Goal: Find specific page/section: Find specific page/section

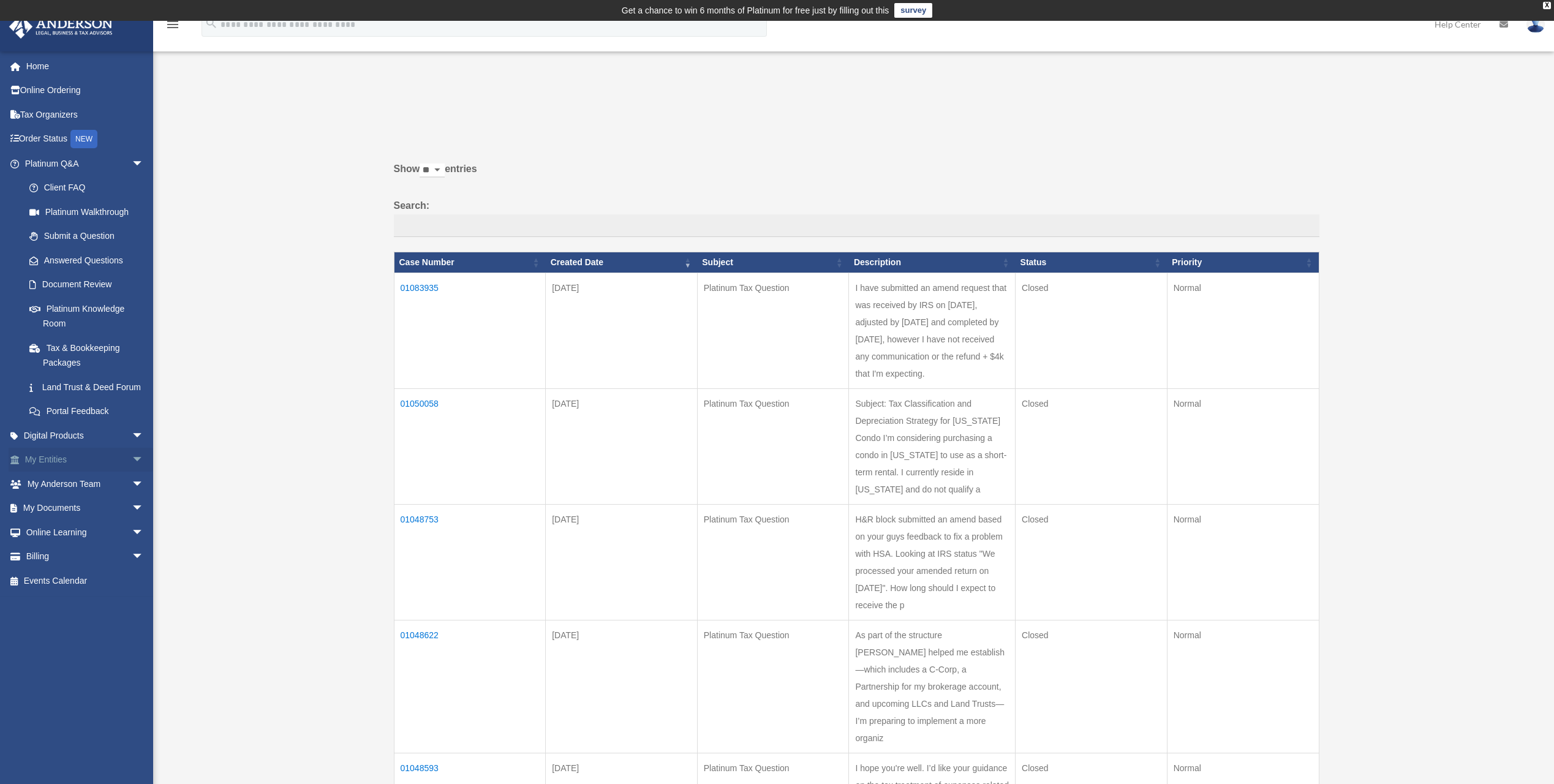
click at [133, 471] on span "arrow_drop_down" at bounding box center [144, 460] width 25 height 25
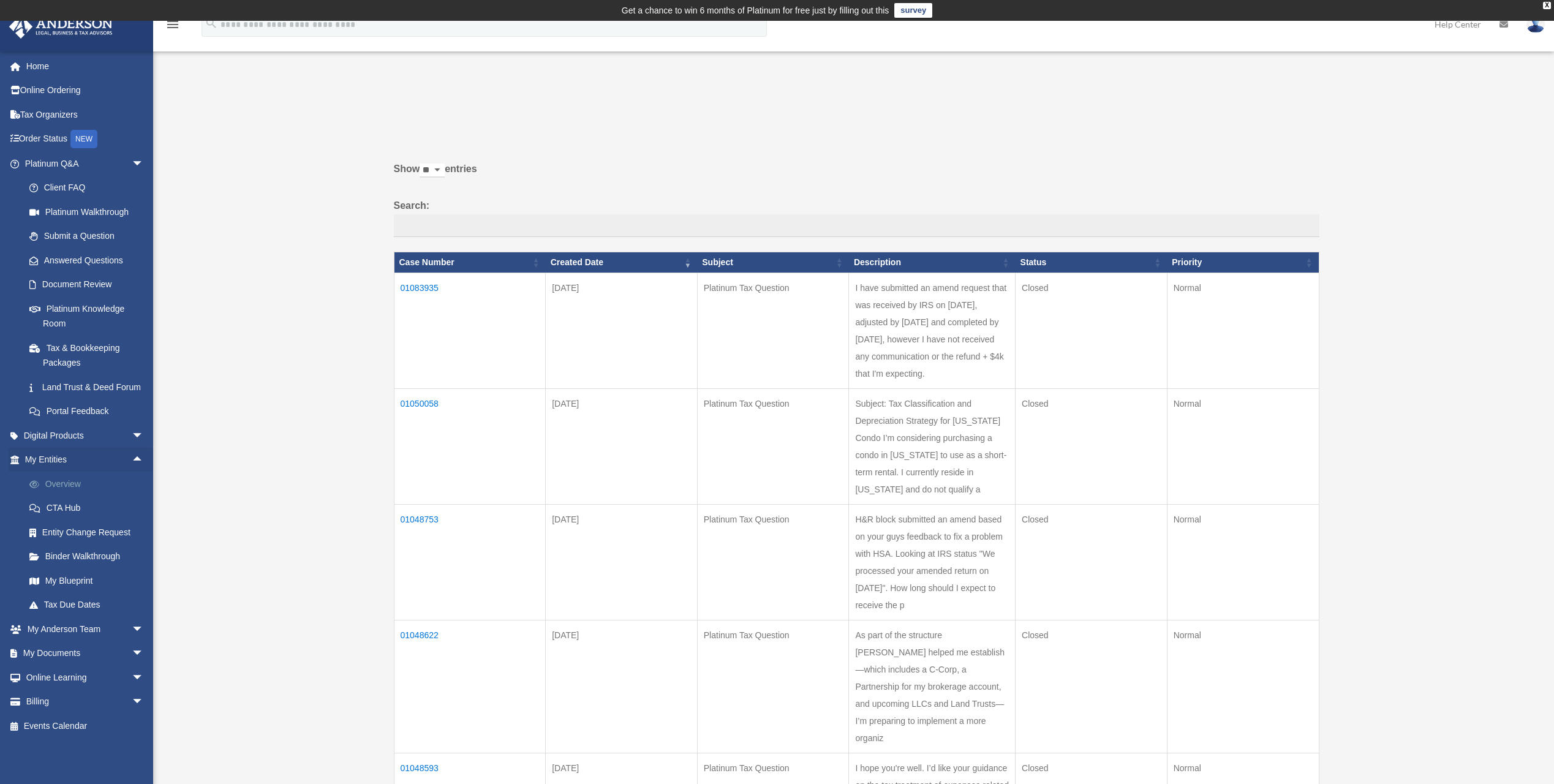
click at [75, 496] on link "Overview" at bounding box center [89, 484] width 145 height 25
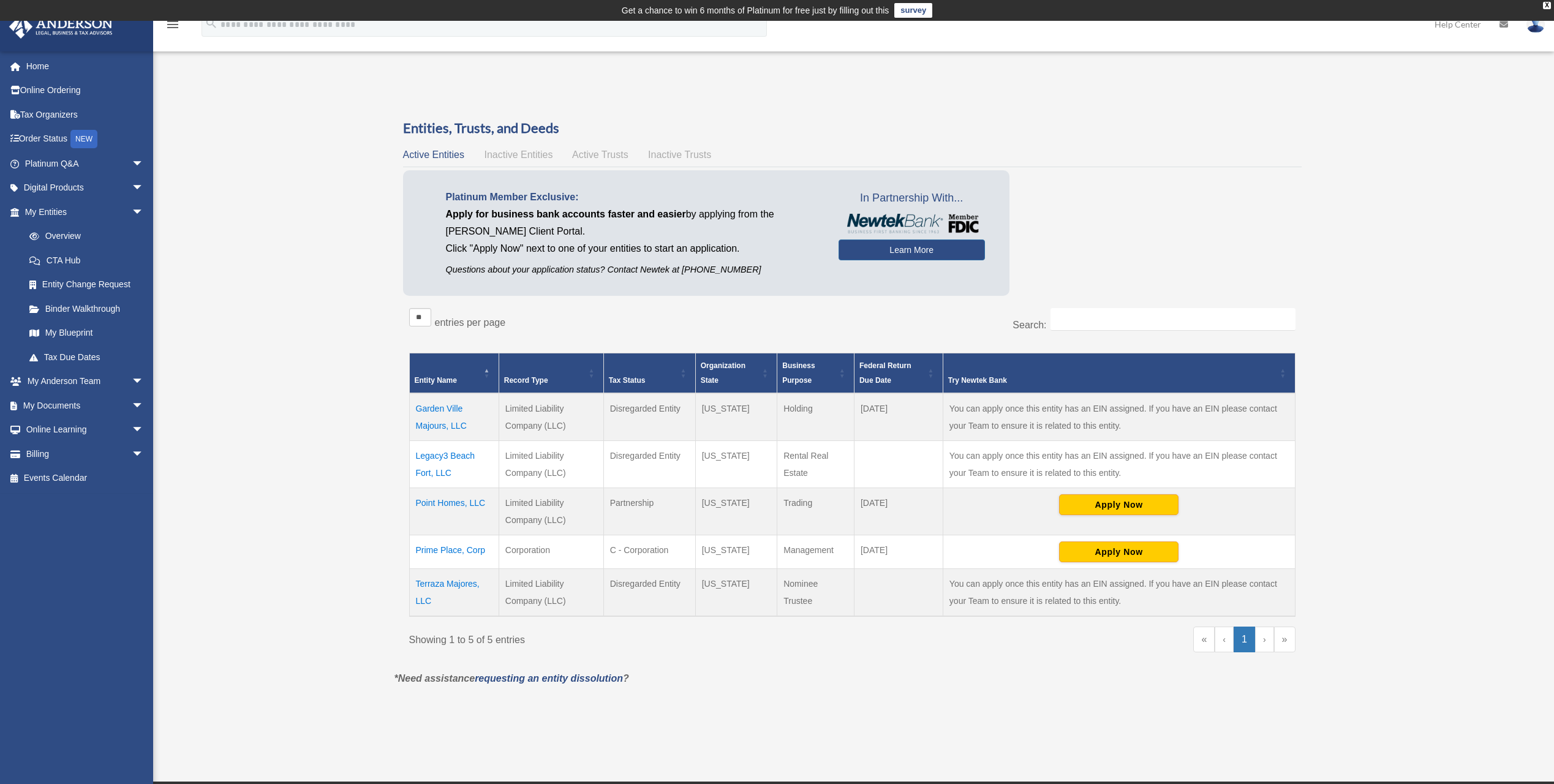
click at [287, 643] on div "Overview [EMAIL_ADDRESS][DOMAIN_NAME] Sign Out [EMAIL_ADDRESS][DOMAIN_NAME] Hom…" at bounding box center [777, 401] width 1554 height 636
click at [296, 606] on div "Overview [EMAIL_ADDRESS][DOMAIN_NAME] Sign Out [EMAIL_ADDRESS][DOMAIN_NAME] Hom…" at bounding box center [777, 401] width 1554 height 636
click at [323, 521] on div "Overview [EMAIL_ADDRESS][DOMAIN_NAME] Sign Out [EMAIL_ADDRESS][DOMAIN_NAME] Hom…" at bounding box center [777, 401] width 1554 height 636
click at [290, 693] on div "Overview [EMAIL_ADDRESS][DOMAIN_NAME] Sign Out [EMAIL_ADDRESS][DOMAIN_NAME] Hom…" at bounding box center [777, 401] width 1554 height 636
click at [330, 425] on div "Overview [EMAIL_ADDRESS][DOMAIN_NAME] Sign Out [EMAIL_ADDRESS][DOMAIN_NAME] Hom…" at bounding box center [777, 401] width 1554 height 636
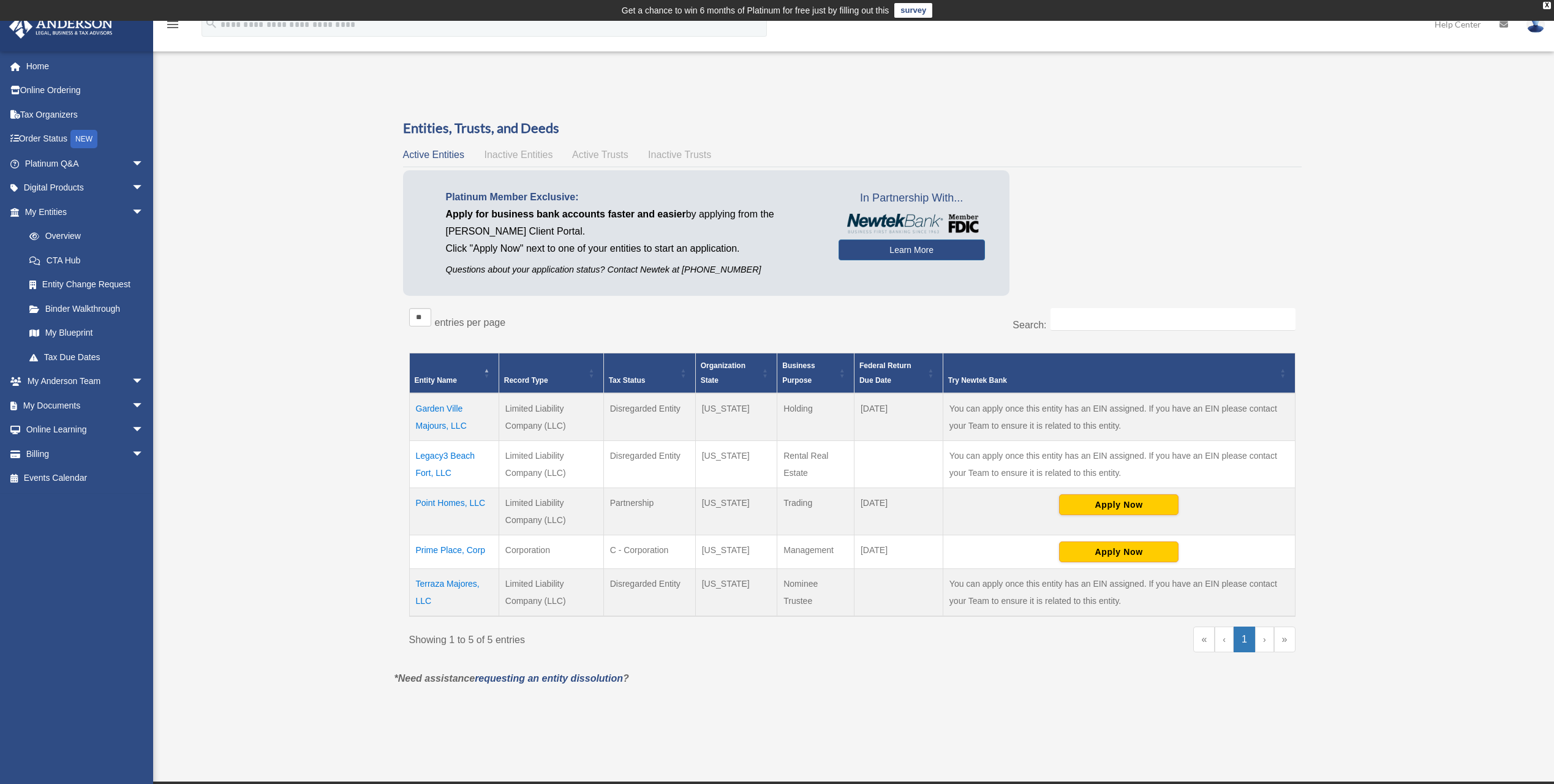
click at [284, 539] on div "Overview [EMAIL_ADDRESS][DOMAIN_NAME] Sign Out [EMAIL_ADDRESS][DOMAIN_NAME] Hom…" at bounding box center [777, 401] width 1554 height 636
